Goal: Information Seeking & Learning: Compare options

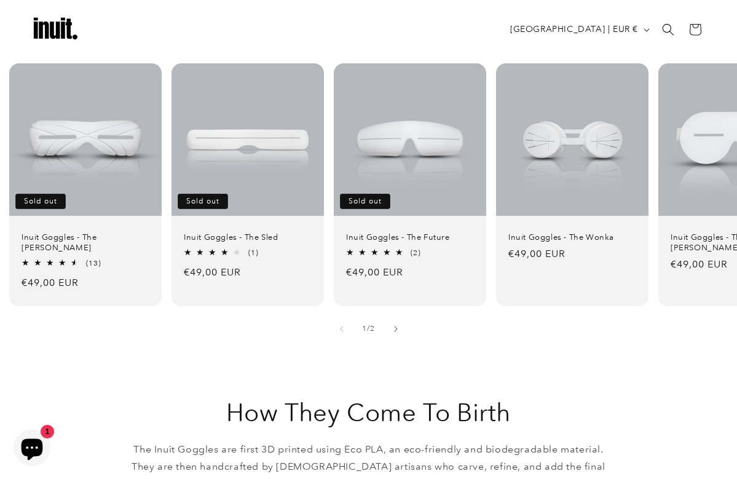
scroll to position [789, 0]
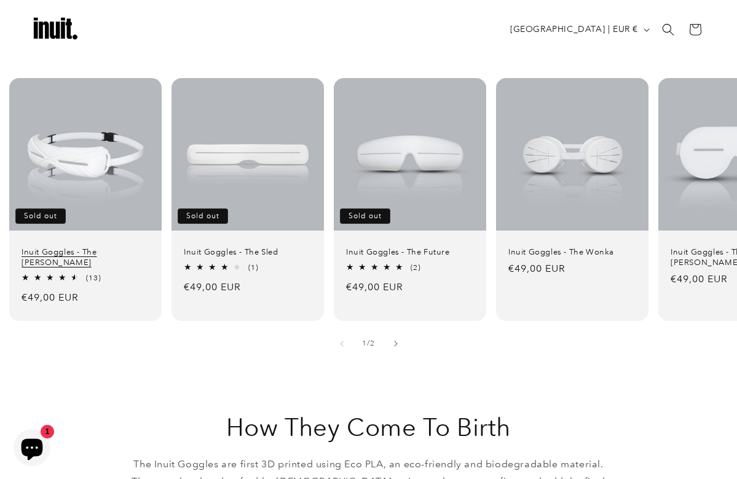
click at [68, 247] on link "Inuit Goggles - The Travis" at bounding box center [86, 257] width 128 height 21
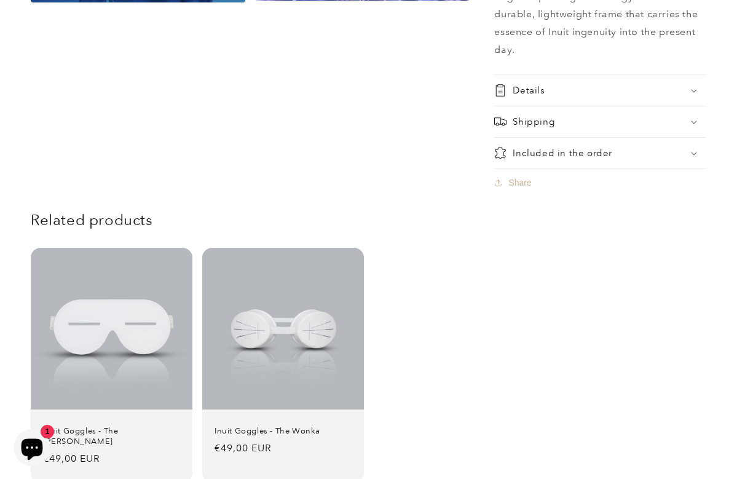
scroll to position [1076, 0]
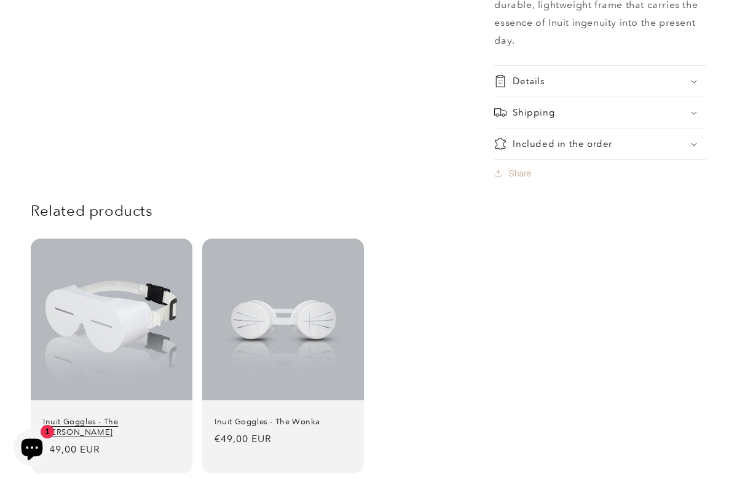
click at [115, 417] on link "Inuit Goggles - The [PERSON_NAME]" at bounding box center [111, 427] width 137 height 21
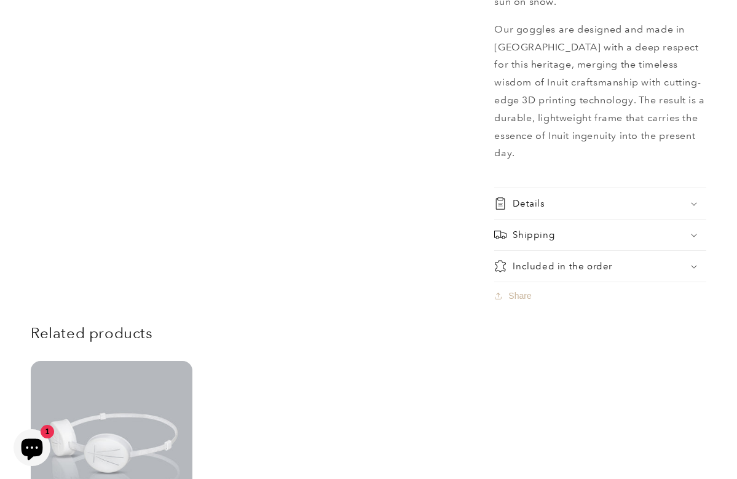
scroll to position [925, 0]
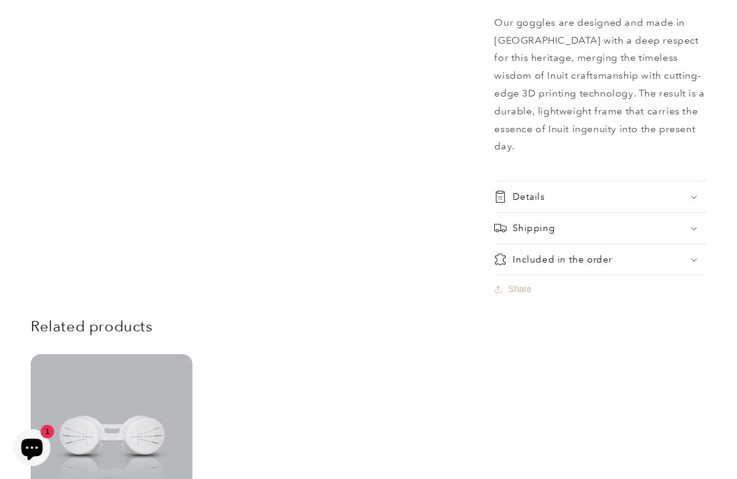
click at [530, 191] on h2 "Details" at bounding box center [529, 197] width 32 height 12
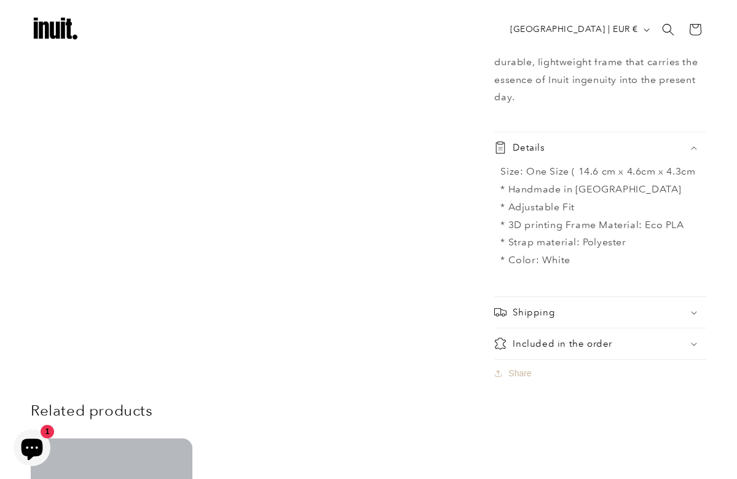
scroll to position [963, 0]
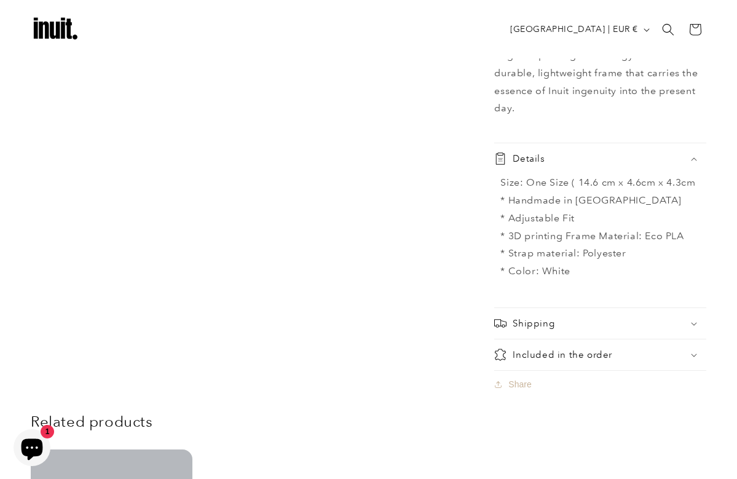
click at [527, 317] on h2 "Shipping" at bounding box center [534, 323] width 42 height 12
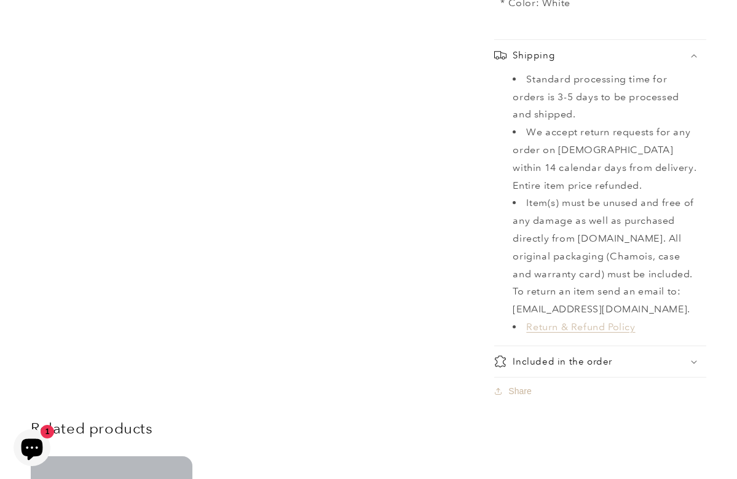
scroll to position [1243, 0]
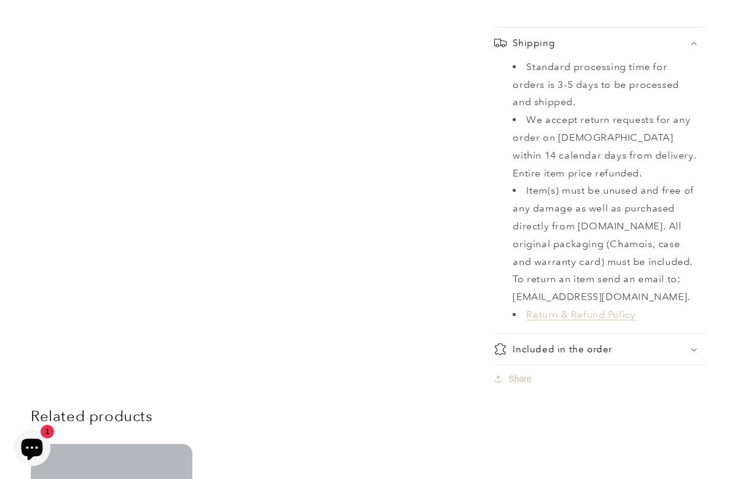
click at [538, 343] on h2 "Included in the order" at bounding box center [563, 349] width 100 height 12
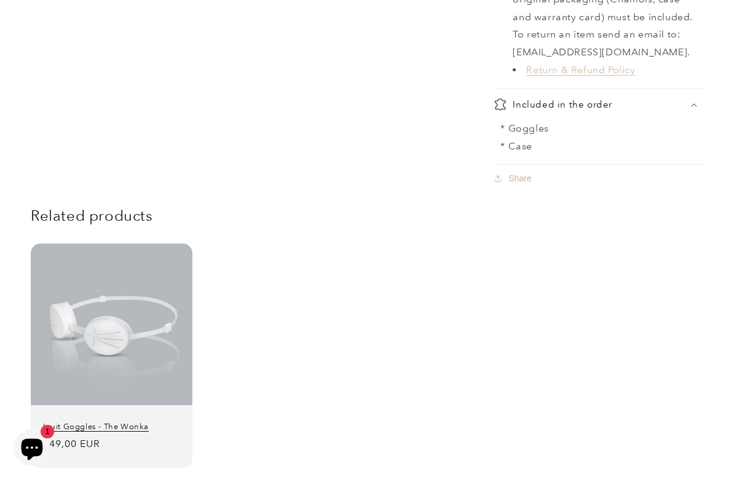
scroll to position [1488, 0]
click at [159, 421] on link "Inuit Goggles - The Wonka" at bounding box center [111, 426] width 137 height 10
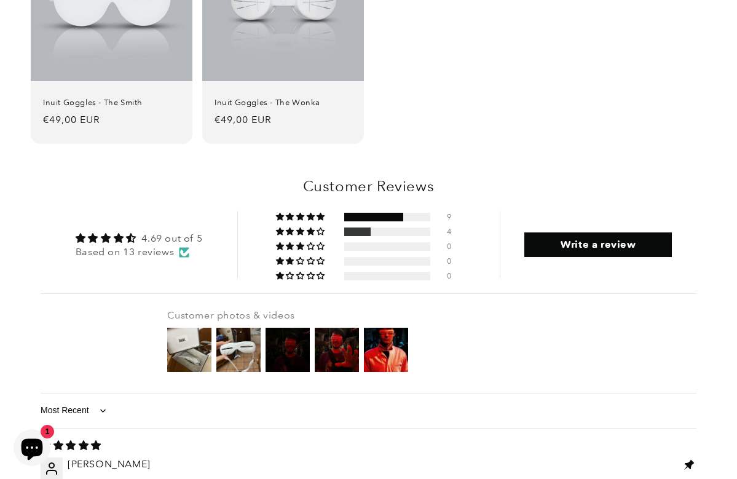
scroll to position [1358, 0]
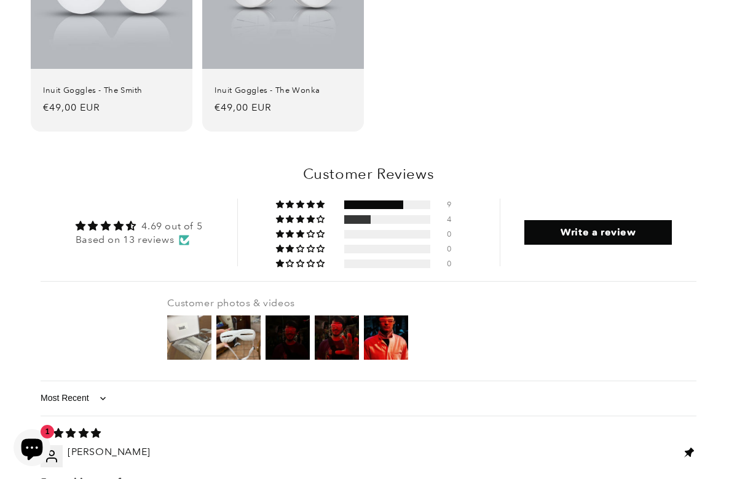
click at [187, 313] on img at bounding box center [189, 337] width 49 height 49
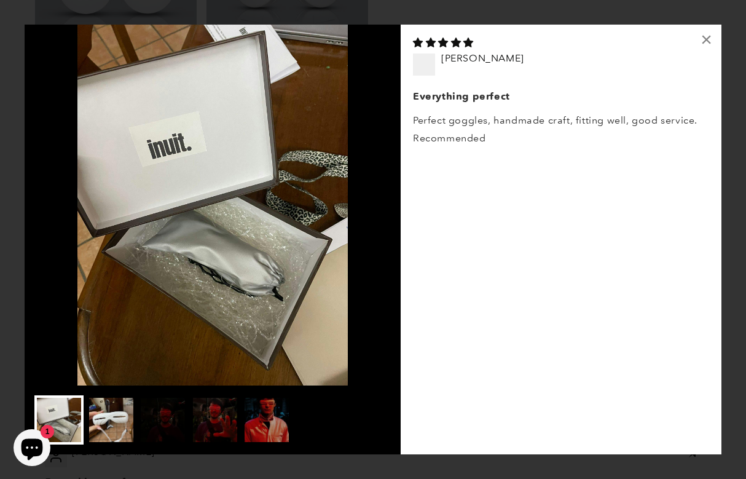
click at [104, 424] on img at bounding box center [111, 419] width 49 height 49
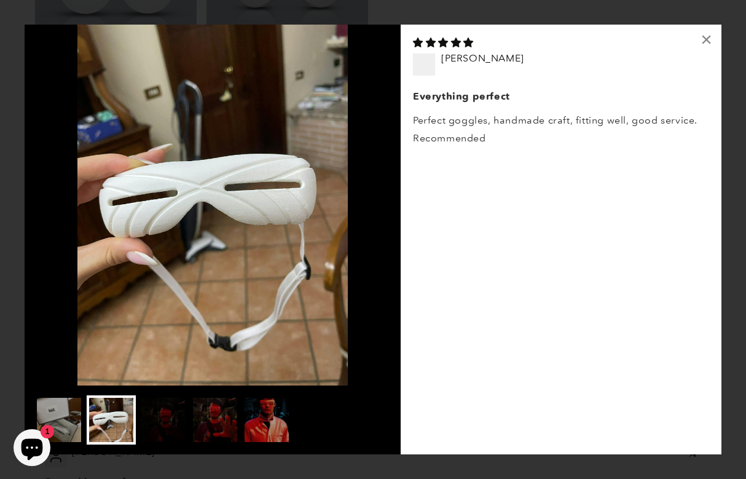
click at [213, 189] on img at bounding box center [213, 205] width 376 height 361
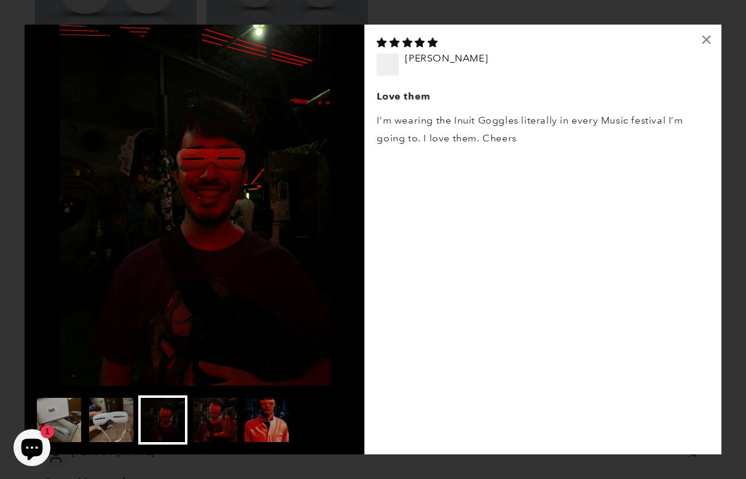
click at [227, 175] on img at bounding box center [195, 205] width 340 height 361
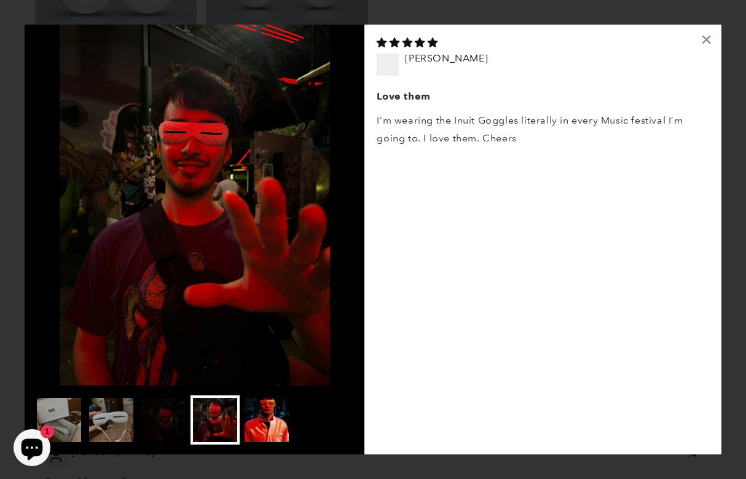
click at [270, 419] on img at bounding box center [266, 419] width 49 height 49
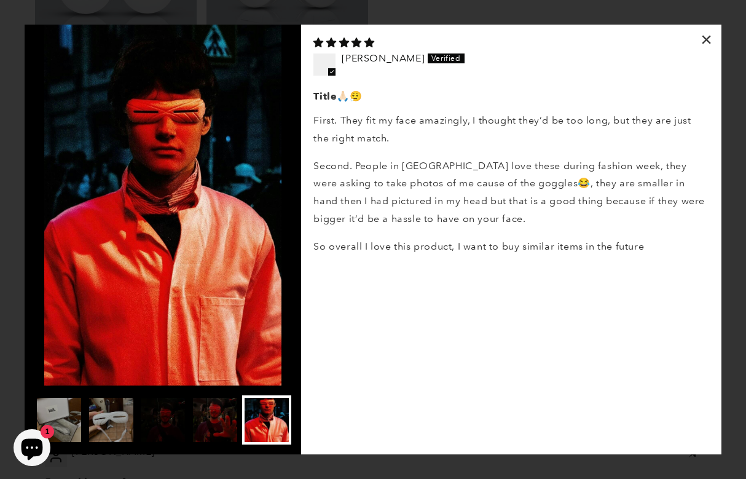
click at [704, 39] on div "×" at bounding box center [706, 39] width 29 height 29
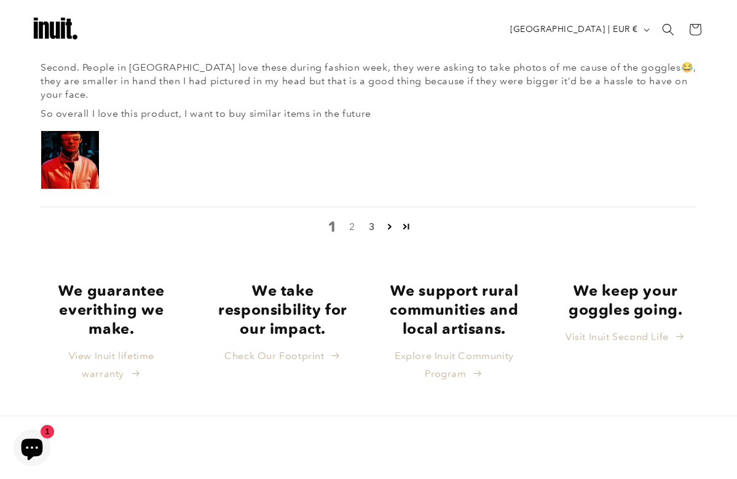
click at [353, 219] on link "2" at bounding box center [352, 226] width 20 height 15
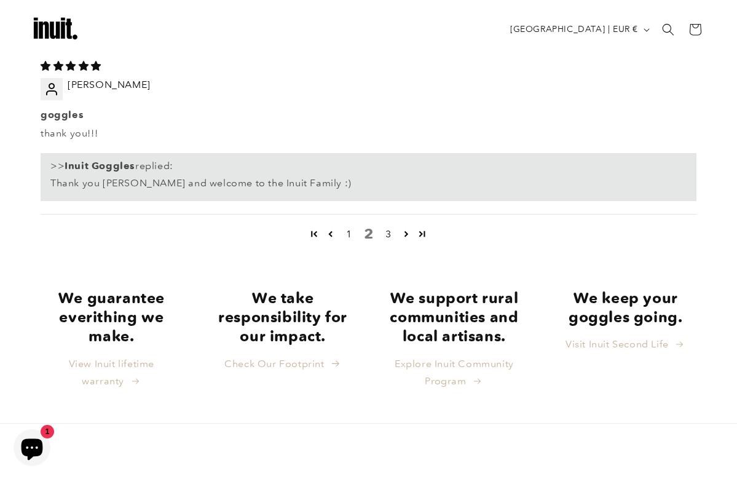
scroll to position [2341, 0]
click at [587, 289] on strong "We keep your goggles going." at bounding box center [625, 307] width 114 height 37
click at [390, 227] on link "3" at bounding box center [389, 234] width 20 height 15
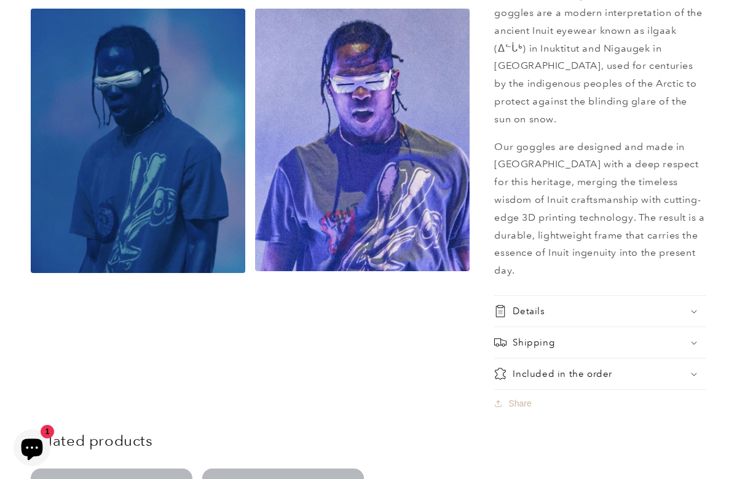
scroll to position [798, 0]
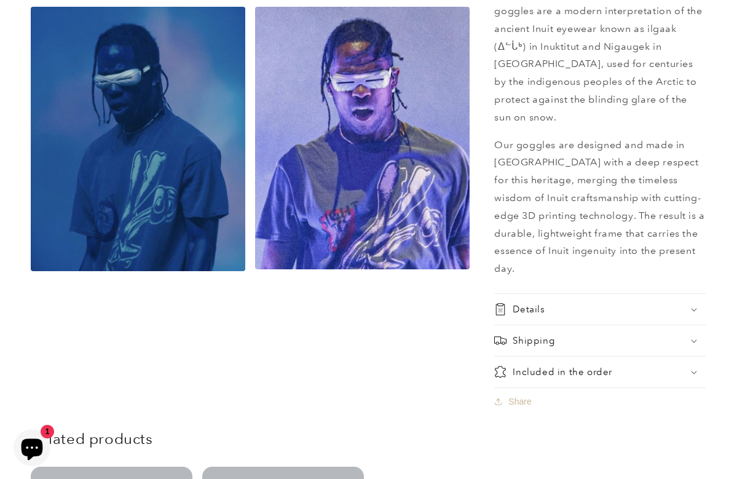
click at [541, 334] on h2 "Shipping" at bounding box center [534, 340] width 42 height 12
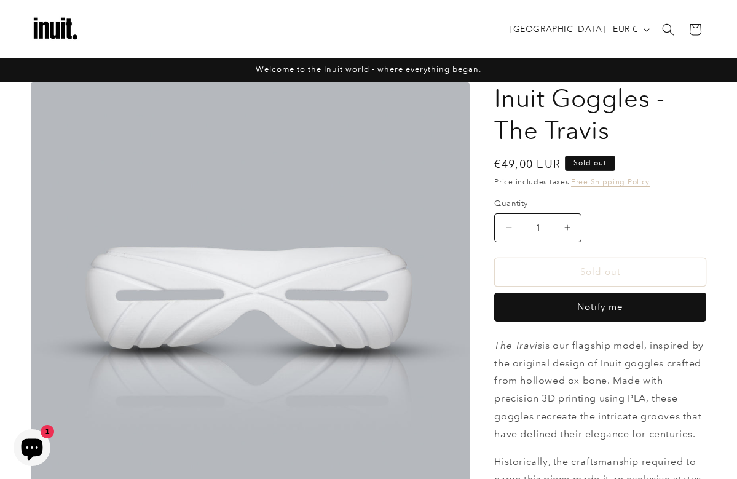
scroll to position [0, 0]
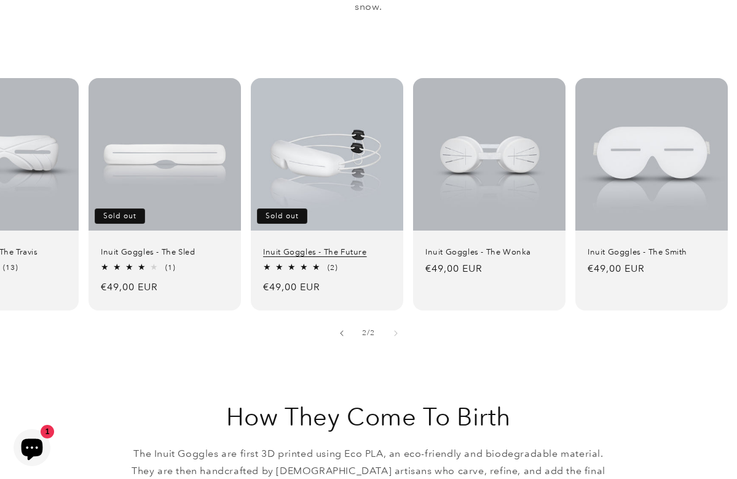
scroll to position [0, 83]
